Goal: Task Accomplishment & Management: Use online tool/utility

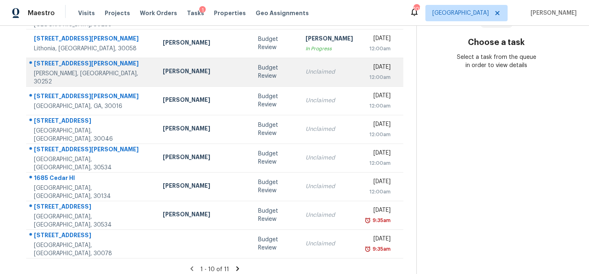
scroll to position [152, 0]
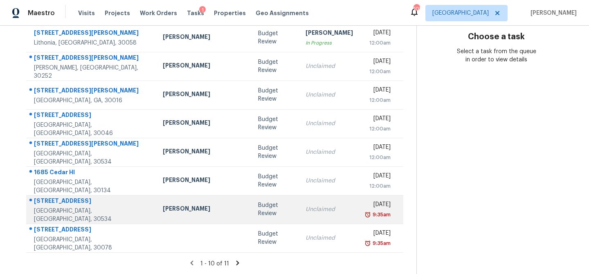
click at [299, 218] on td "Unclaimed" at bounding box center [329, 209] width 61 height 29
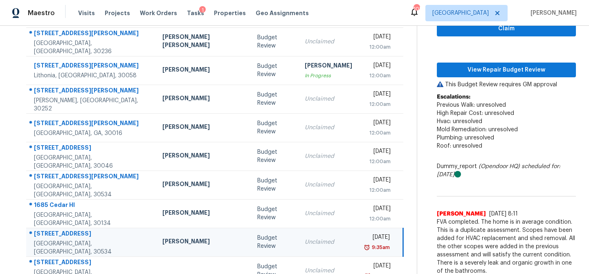
scroll to position [102, 0]
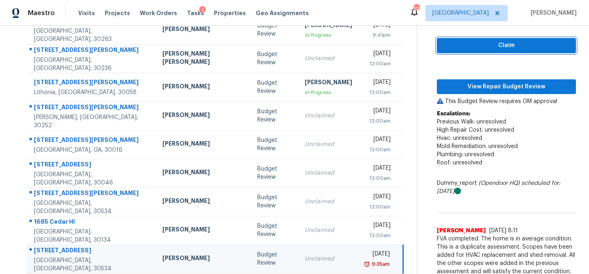
click at [508, 48] on span "Claim" at bounding box center [507, 46] width 126 height 10
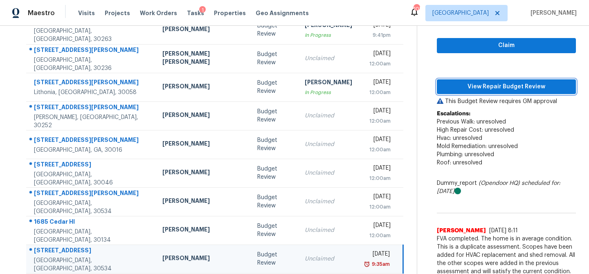
click at [498, 90] on span "View Repair Budget Review" at bounding box center [507, 87] width 126 height 10
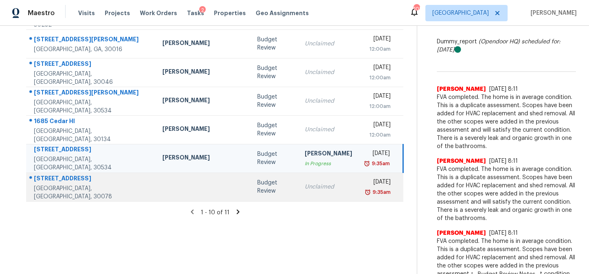
click at [257, 188] on div "Budget Review" at bounding box center [274, 187] width 34 height 16
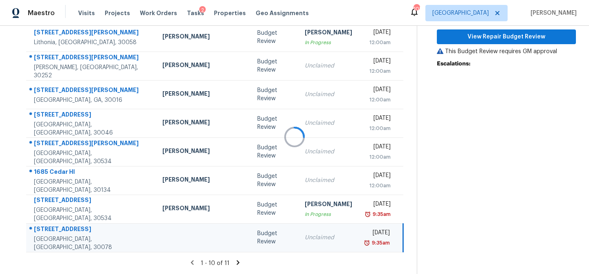
scroll to position [152, 0]
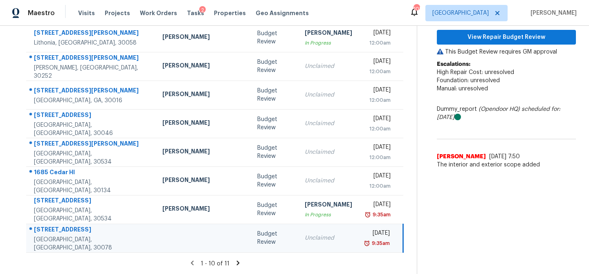
click at [257, 238] on div "Budget Review" at bounding box center [274, 238] width 34 height 16
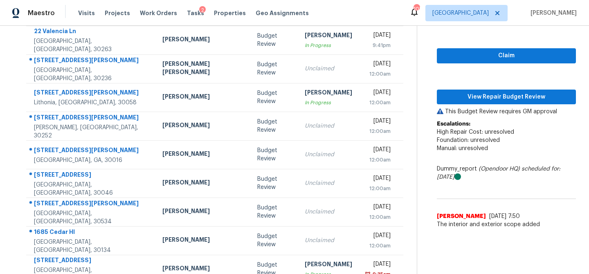
scroll to position [88, 0]
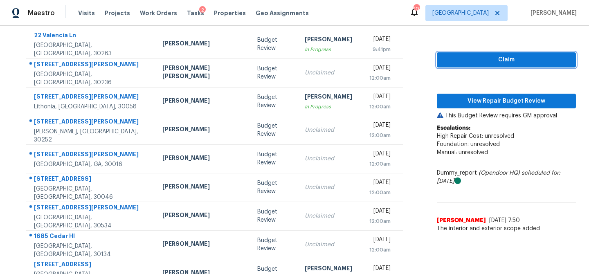
click at [474, 67] on button "Claim" at bounding box center [506, 59] width 139 height 15
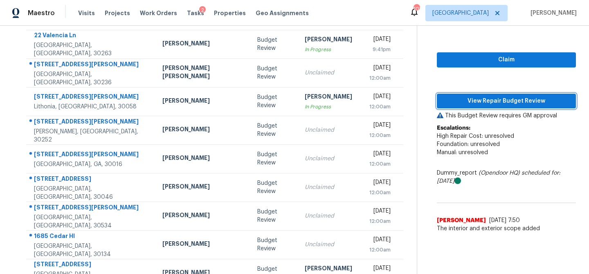
click at [472, 101] on span "View Repair Budget Review" at bounding box center [507, 101] width 126 height 10
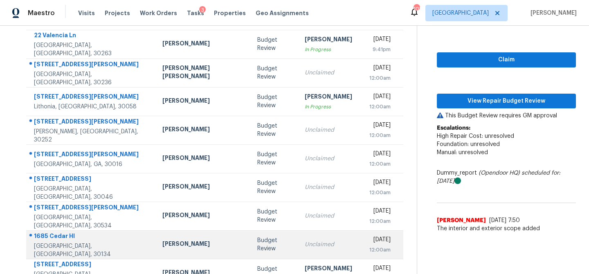
scroll to position [152, 0]
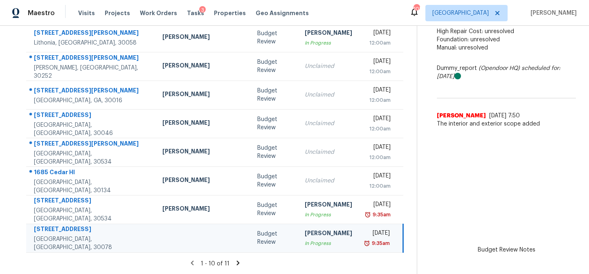
click at [237, 264] on icon at bounding box center [238, 263] width 3 height 5
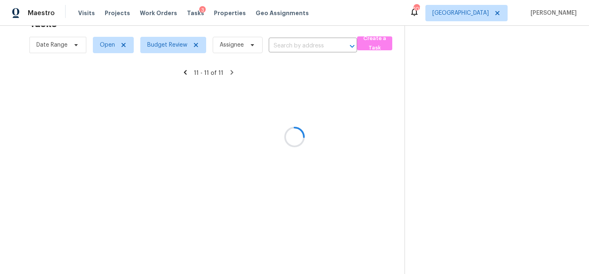
scroll to position [26, 0]
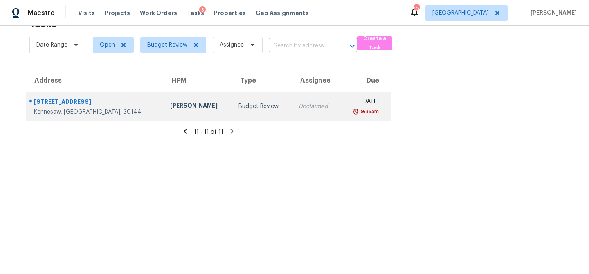
click at [239, 108] on div "Budget Review" at bounding box center [262, 106] width 47 height 8
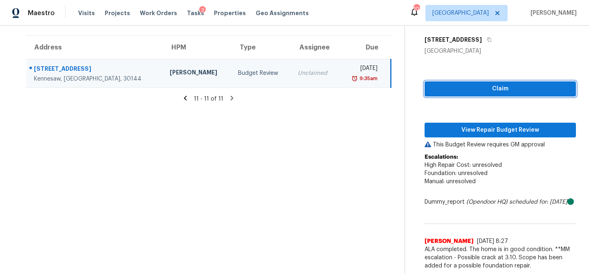
click at [484, 84] on span "Claim" at bounding box center [500, 89] width 138 height 10
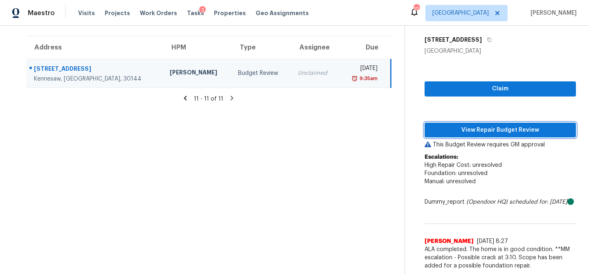
click at [481, 125] on span "View Repair Budget Review" at bounding box center [500, 130] width 138 height 10
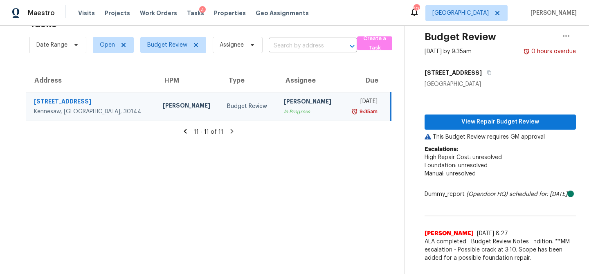
scroll to position [26, 0]
click at [221, 91] on th "Type" at bounding box center [249, 80] width 57 height 23
click at [186, 130] on icon at bounding box center [185, 131] width 3 height 5
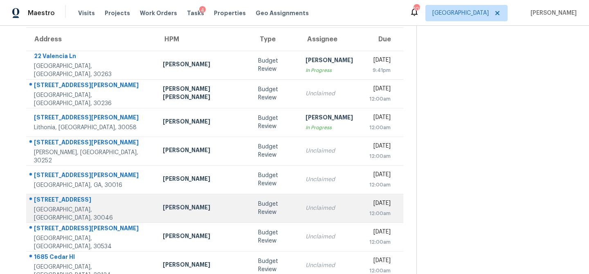
scroll to position [152, 0]
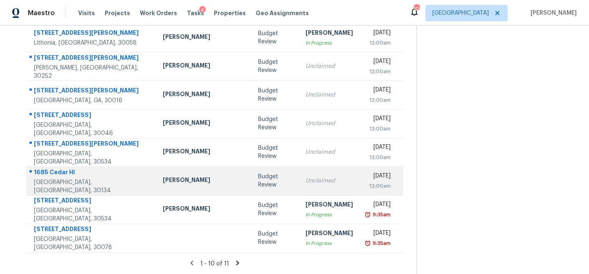
click at [252, 185] on td "Budget Review" at bounding box center [275, 181] width 47 height 29
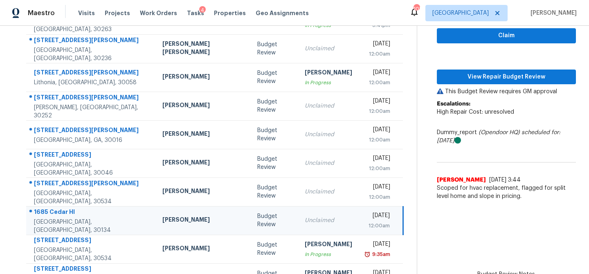
scroll to position [113, 0]
click at [495, 38] on span "Claim" at bounding box center [507, 35] width 126 height 10
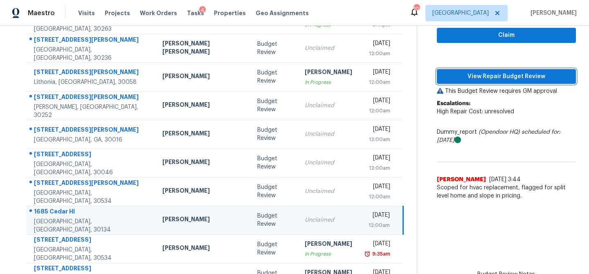
click at [489, 74] on span "View Repair Budget Review" at bounding box center [507, 77] width 126 height 10
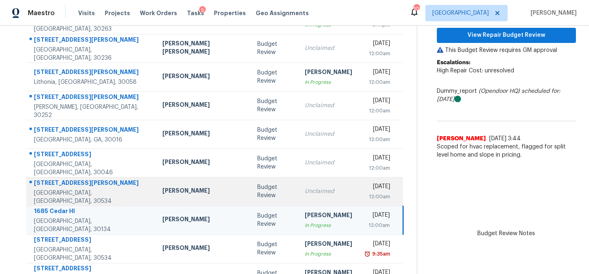
click at [251, 196] on td "Budget Review" at bounding box center [274, 191] width 47 height 29
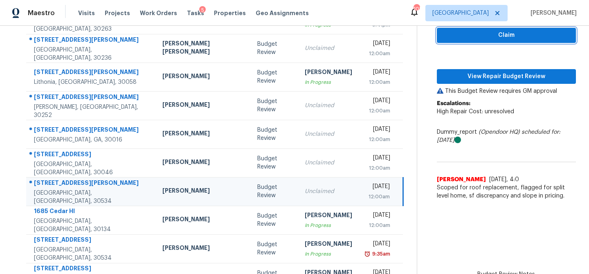
click at [504, 35] on span "Claim" at bounding box center [507, 35] width 126 height 10
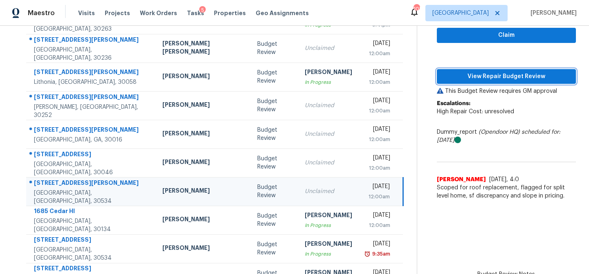
click at [496, 74] on span "View Repair Budget Review" at bounding box center [507, 77] width 126 height 10
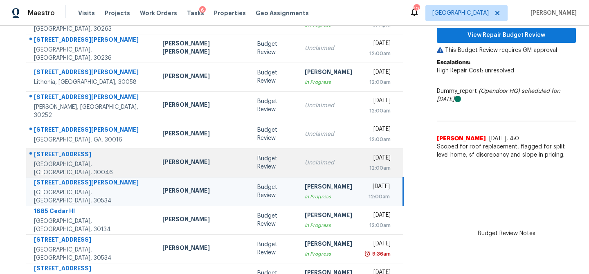
click at [251, 167] on td "Budget Review" at bounding box center [274, 163] width 47 height 29
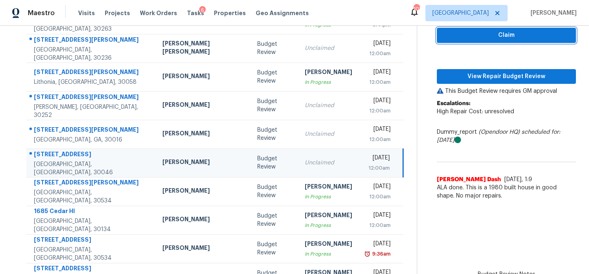
click at [488, 38] on span "Claim" at bounding box center [507, 35] width 126 height 10
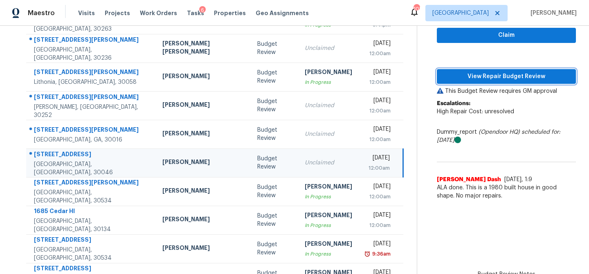
click at [478, 72] on span "View Repair Budget Review" at bounding box center [507, 77] width 126 height 10
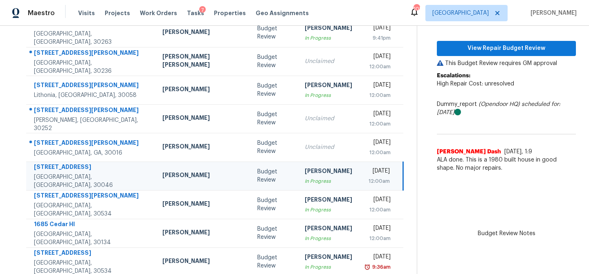
scroll to position [97, 0]
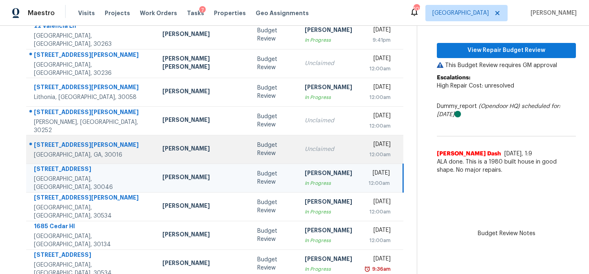
click at [298, 156] on td "Unclaimed" at bounding box center [328, 149] width 61 height 29
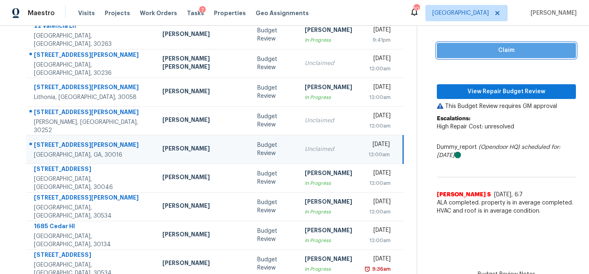
click at [465, 53] on span "Claim" at bounding box center [507, 50] width 126 height 10
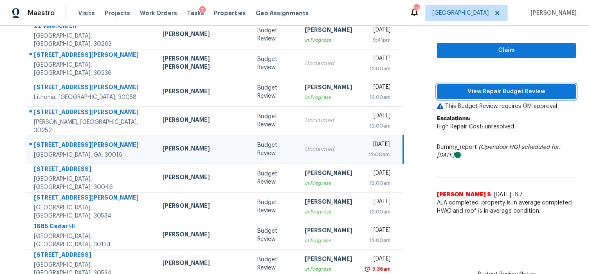
click at [460, 94] on span "View Repair Budget Review" at bounding box center [507, 92] width 126 height 10
